Goal: Find specific page/section: Find specific page/section

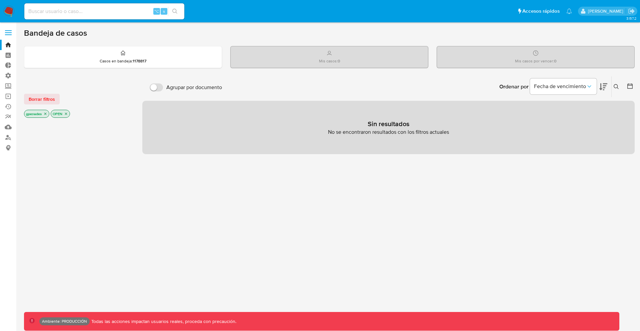
click at [67, 114] on icon "close-filter" at bounding box center [66, 114] width 2 height 2
click at [45, 115] on icon "close-filter" at bounding box center [45, 114] width 4 height 4
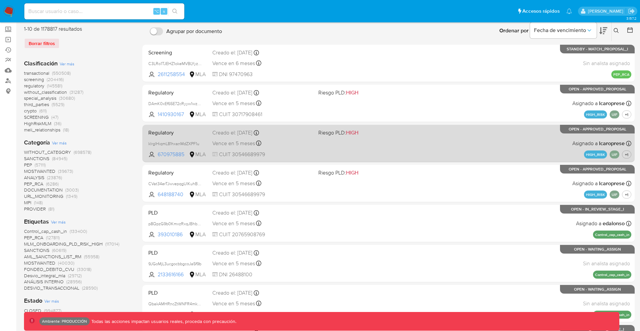
scroll to position [56, 0]
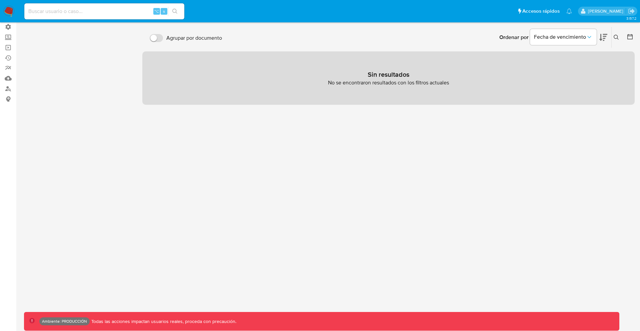
scroll to position [49, 0]
